Goal: Task Accomplishment & Management: Use online tool/utility

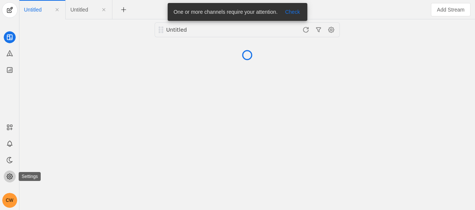
click at [7, 177] on icon at bounding box center [9, 176] width 7 height 7
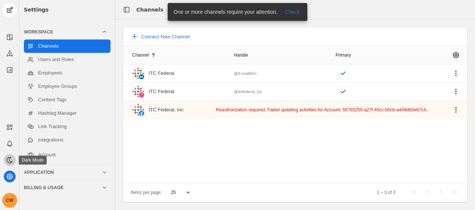
click at [13, 159] on icon at bounding box center [9, 160] width 7 height 7
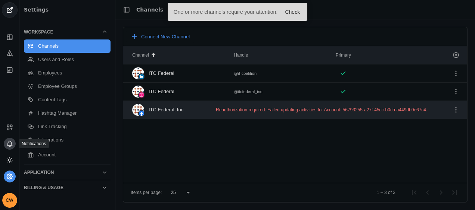
click at [12, 142] on icon at bounding box center [9, 143] width 7 height 7
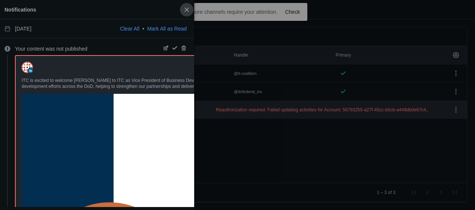
click at [189, 13] on span "button" at bounding box center [186, 9] width 13 height 13
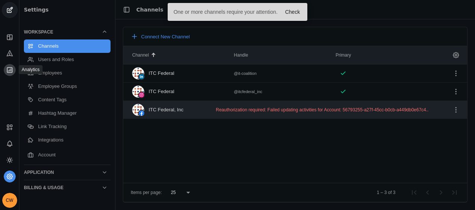
click at [13, 70] on icon at bounding box center [9, 69] width 7 height 7
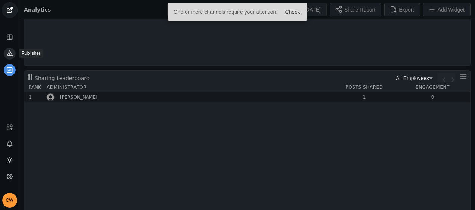
scroll to position [109, 0]
click at [9, 52] on icon at bounding box center [9, 53] width 7 height 7
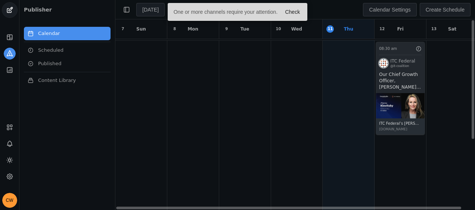
click at [400, 79] on app-activity "08:30 am ITC Federal @it-coalition Our Chief Growth Officer, [PERSON_NAME], rec…" at bounding box center [399, 89] width 49 height 94
